Goal: Find specific page/section

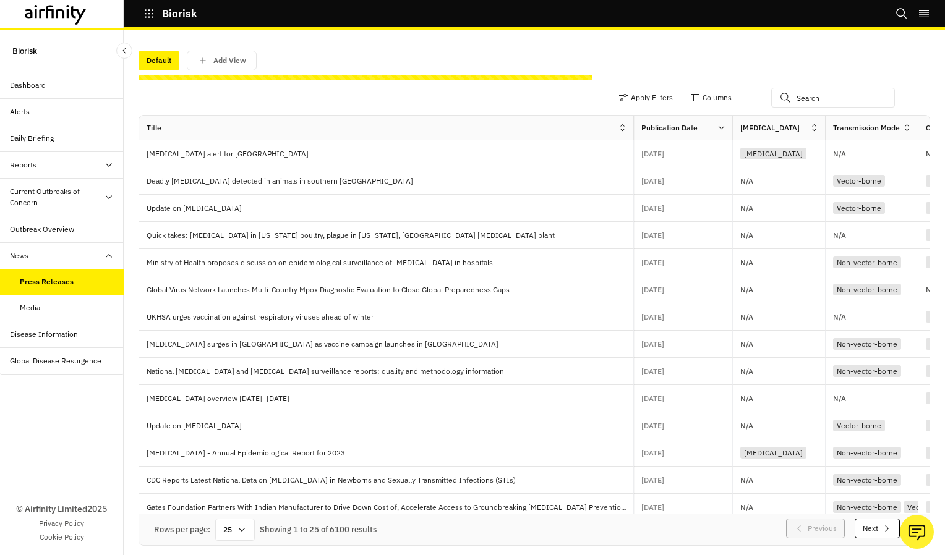
click at [786, 101] on div at bounding box center [783, 98] width 25 height 20
click at [800, 98] on input "text" at bounding box center [833, 98] width 124 height 20
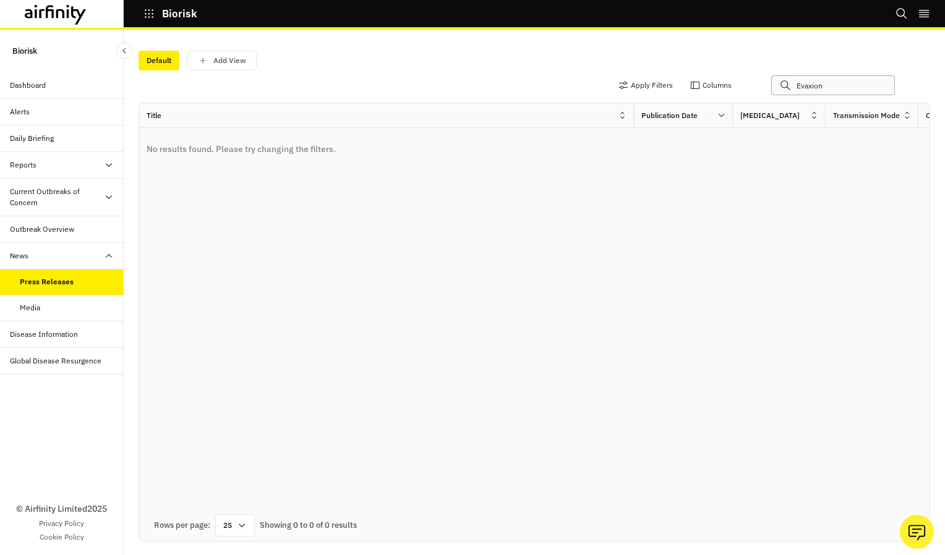
type input "Evaxion"
click at [784, 85] on icon at bounding box center [785, 85] width 11 height 20
drag, startPoint x: 831, startPoint y: 83, endPoint x: 782, endPoint y: 88, distance: 49.2
click at [782, 88] on div "Evaxion" at bounding box center [842, 85] width 143 height 20
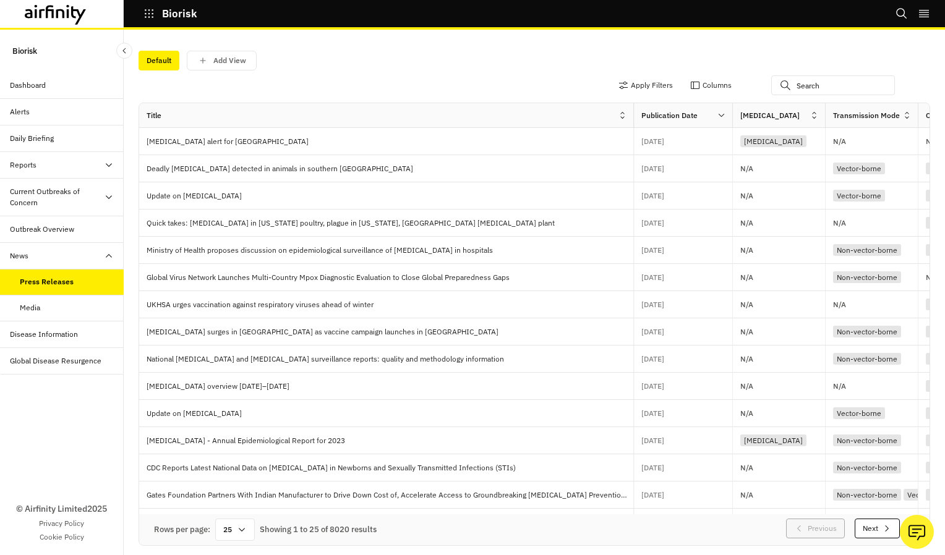
click at [57, 16] on icon at bounding box center [60, 13] width 9 height 9
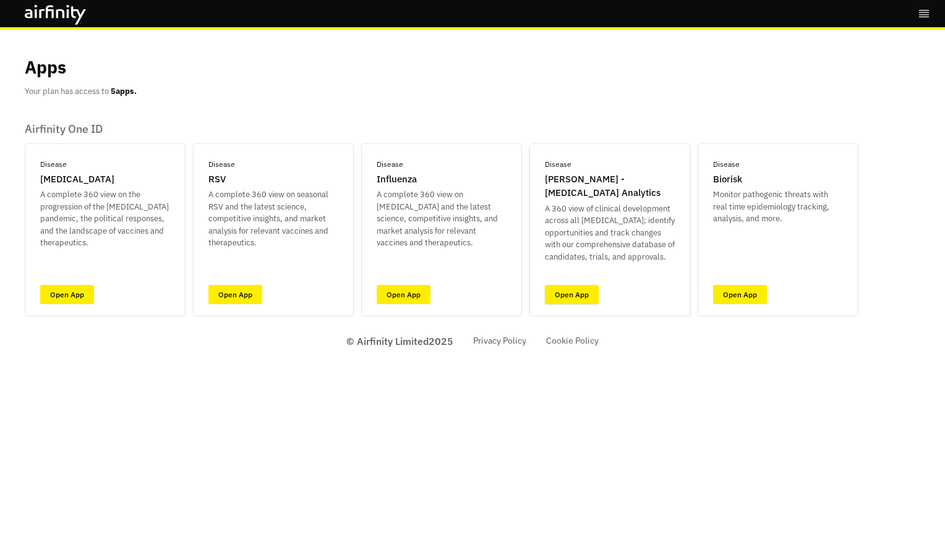
click at [569, 294] on link "Open App" at bounding box center [572, 294] width 54 height 19
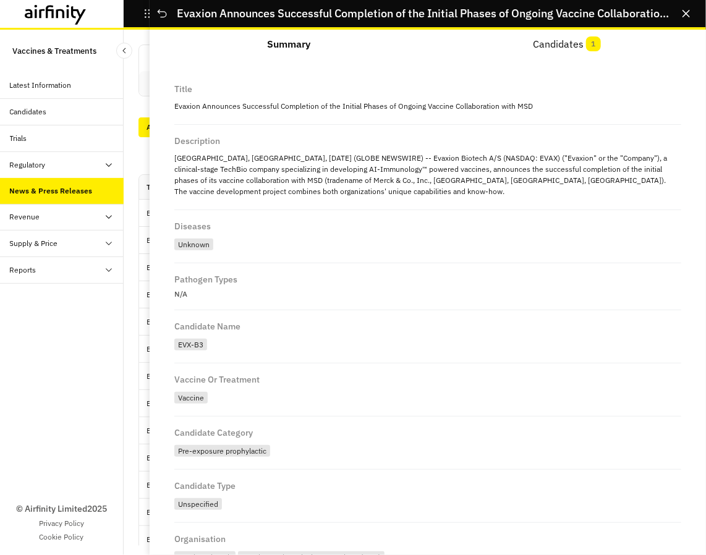
scroll to position [183, 0]
